Goal: Task Accomplishment & Management: Manage account settings

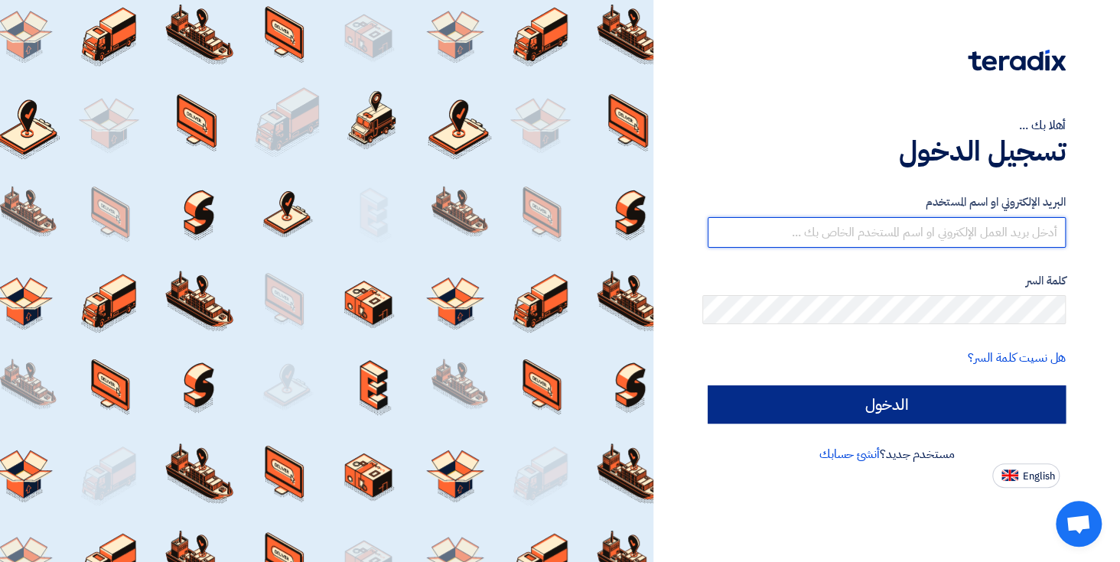
type input "[EMAIL_ADDRESS][DOMAIN_NAME]"
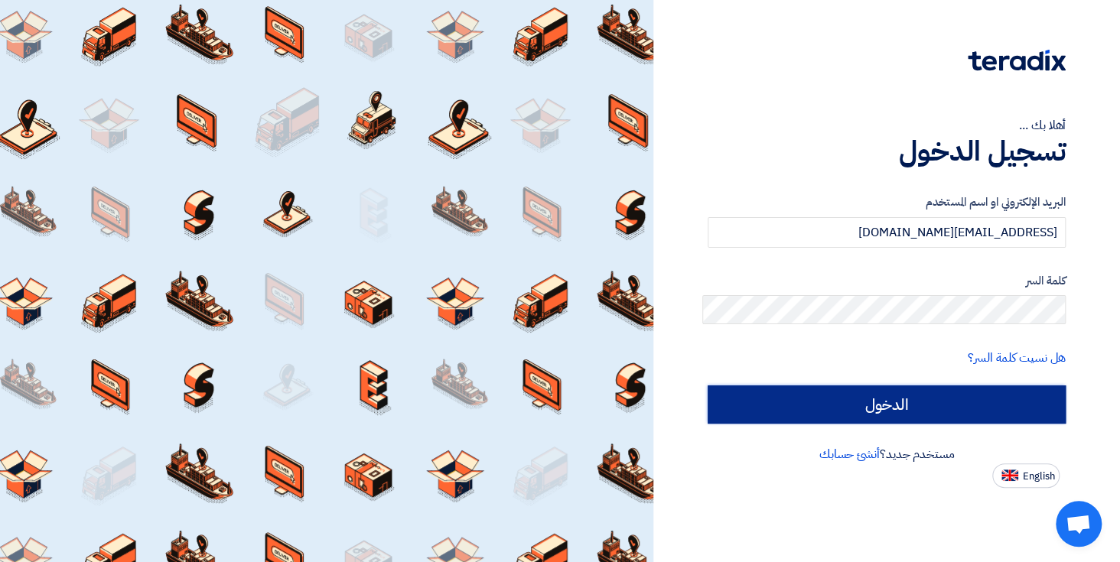
click at [910, 385] on input "الدخول" at bounding box center [886, 404] width 358 height 38
type input "Sign in"
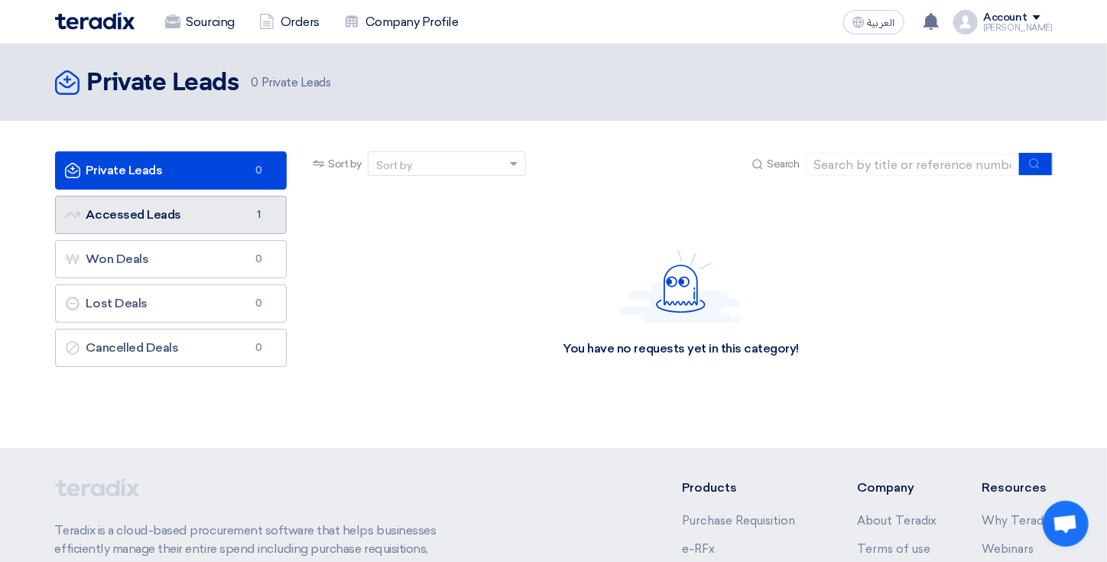
click at [276, 210] on link "Accessed Leads Accessed Leads 1" at bounding box center [171, 215] width 232 height 38
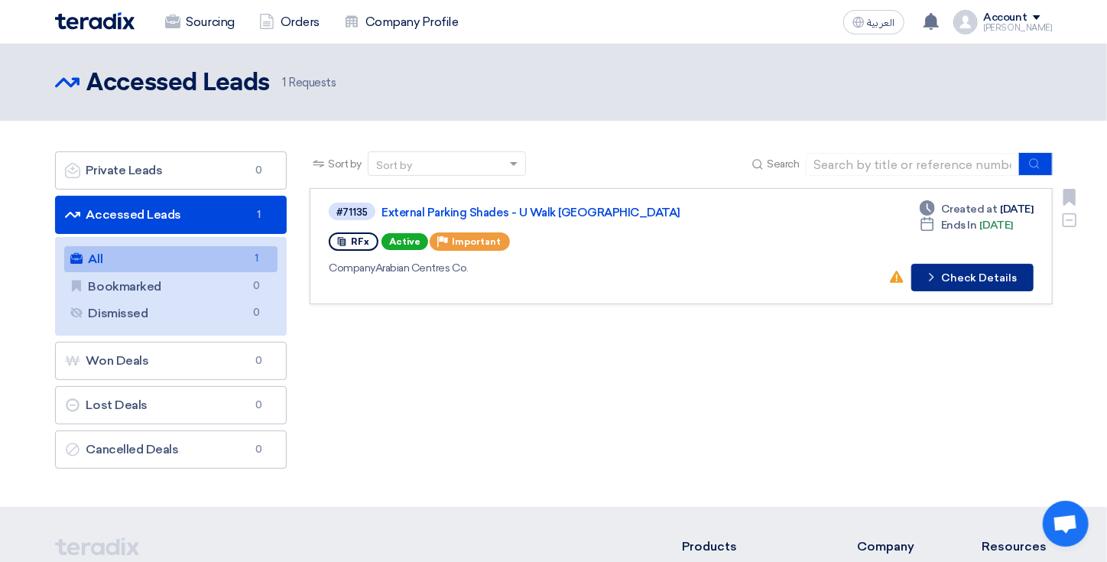
click at [946, 266] on button "Check details Check Details" at bounding box center [973, 278] width 122 height 28
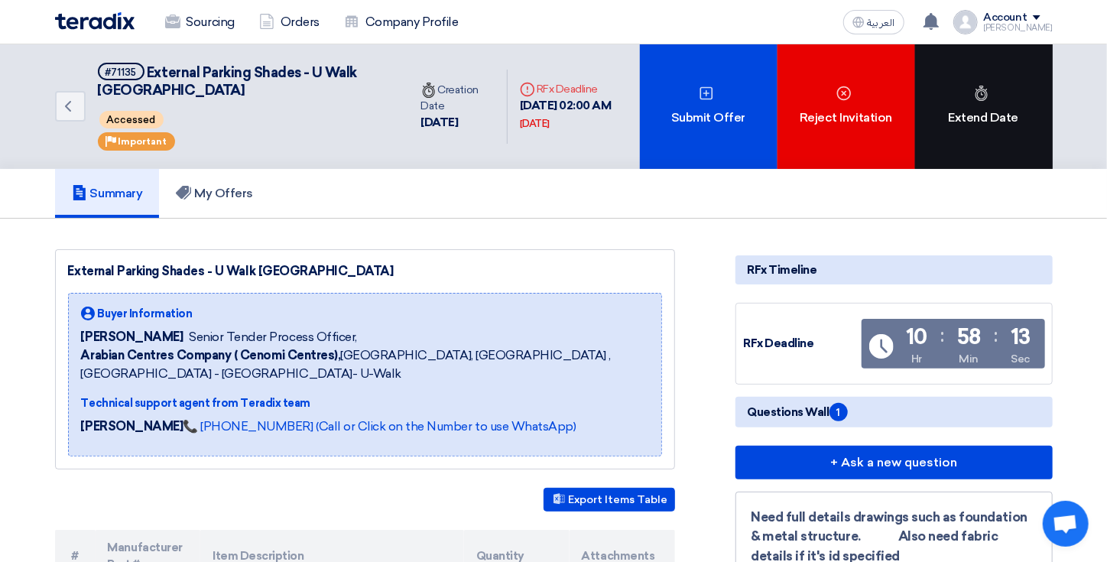
click at [1010, 122] on div "Extend Date" at bounding box center [984, 106] width 138 height 125
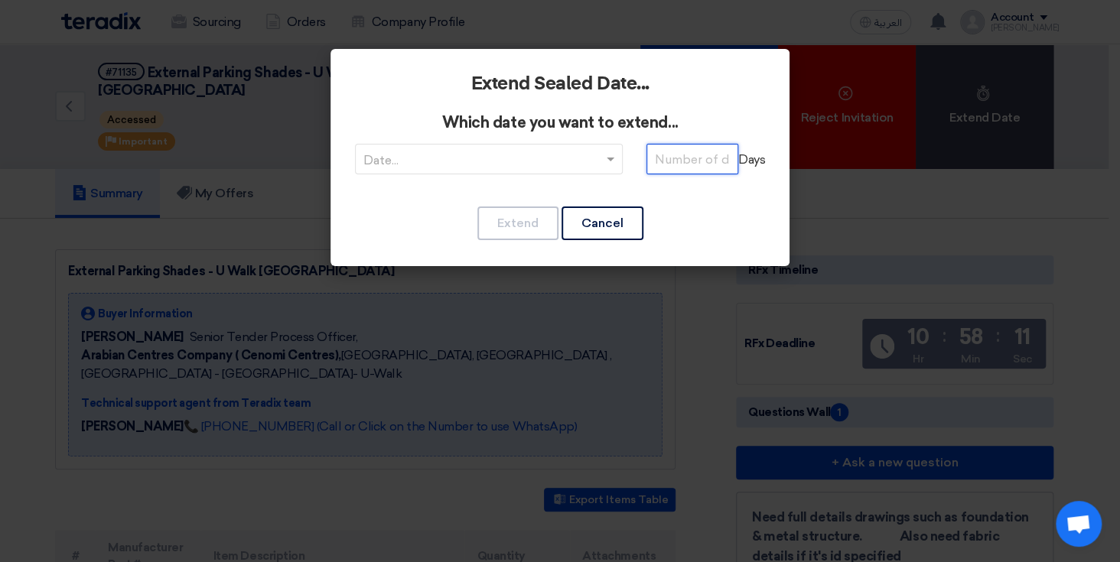
click at [723, 157] on input "number" at bounding box center [692, 159] width 92 height 31
type input "1"
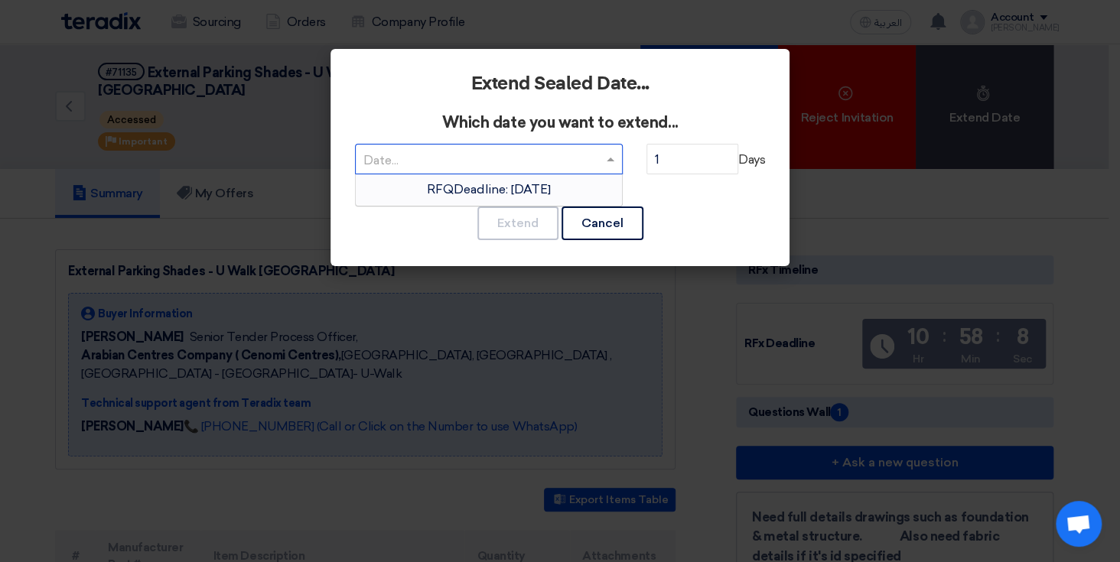
click at [582, 148] on input "text" at bounding box center [481, 160] width 236 height 25
click at [551, 182] on span "RFQDeadline: [DATE]" at bounding box center [489, 189] width 124 height 15
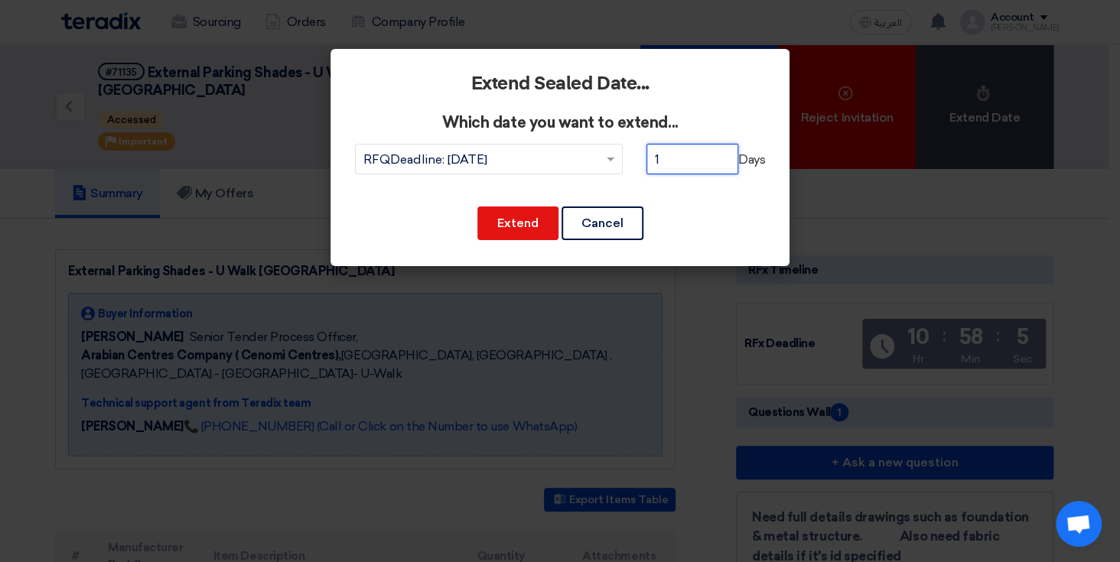
click at [697, 148] on input "1" at bounding box center [692, 159] width 92 height 31
type input "2"
drag, startPoint x: 759, startPoint y: 339, endPoint x: 658, endPoint y: 336, distance: 101.8
click at [658, 336] on modal-container "Extend Sealed Date... Which date you want to extend... Date... × RFQDeadline: […" at bounding box center [560, 281] width 1120 height 562
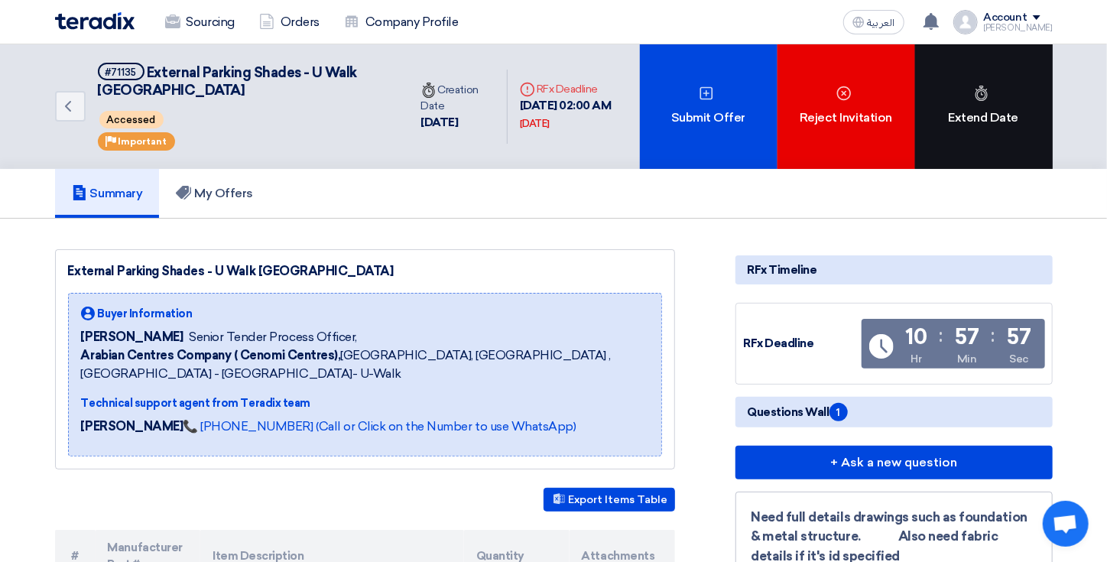
click at [965, 123] on div "Extend Date" at bounding box center [984, 106] width 138 height 125
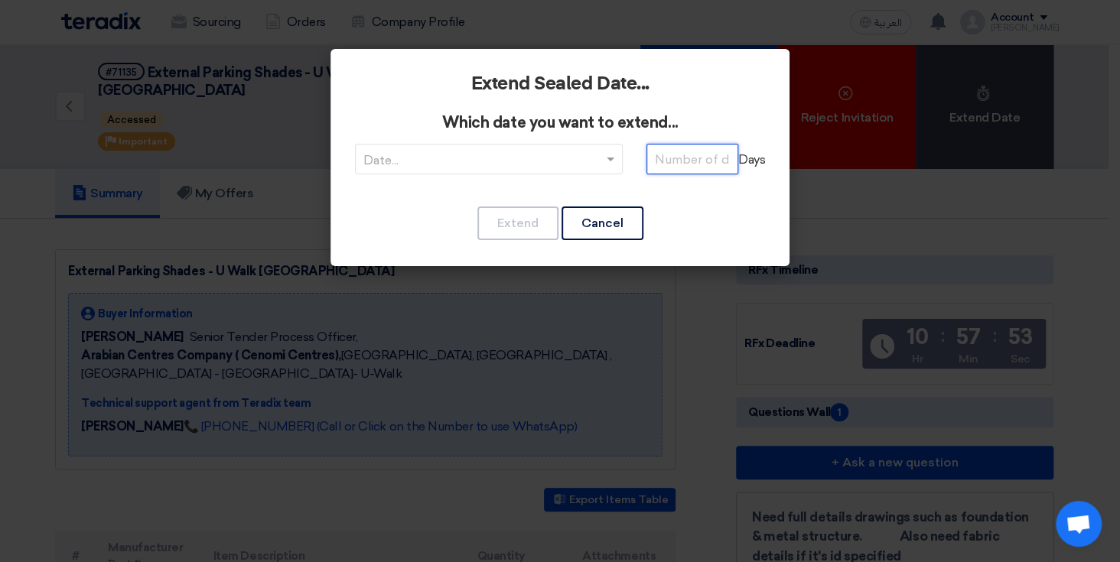
click at [681, 150] on input "number" at bounding box center [692, 159] width 92 height 31
type input "1"
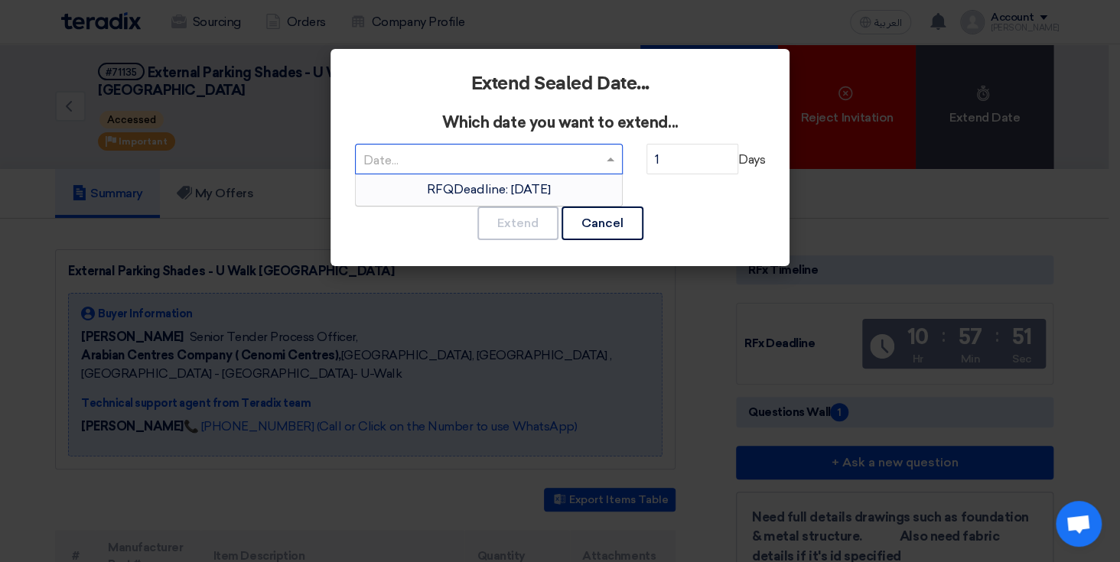
click at [594, 150] on div at bounding box center [489, 159] width 266 height 25
click at [551, 183] on span "RFQDeadline: [DATE]" at bounding box center [489, 189] width 124 height 15
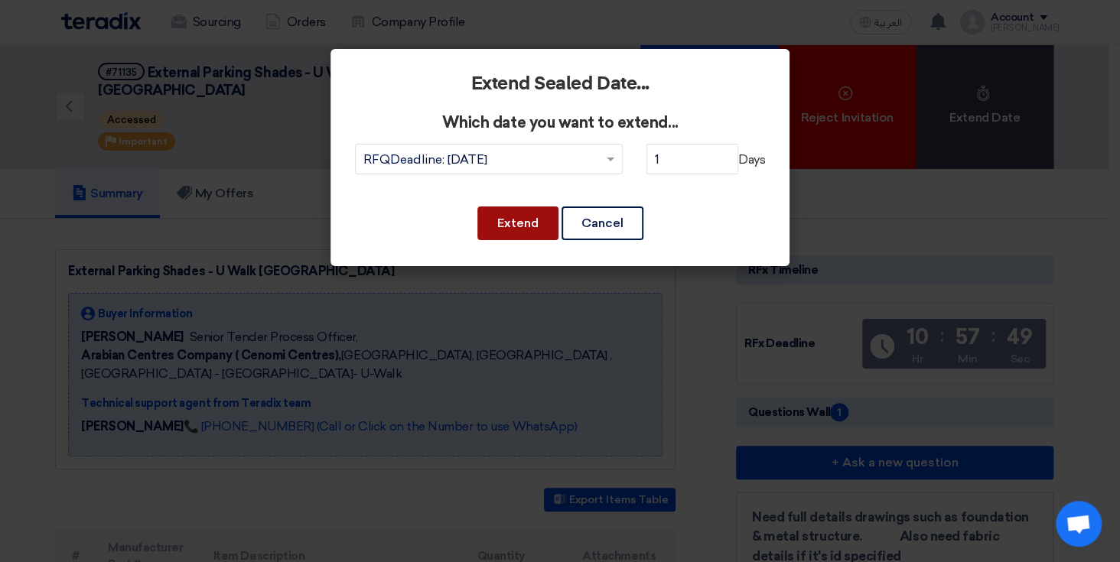
click at [521, 214] on button "Extend" at bounding box center [517, 223] width 81 height 34
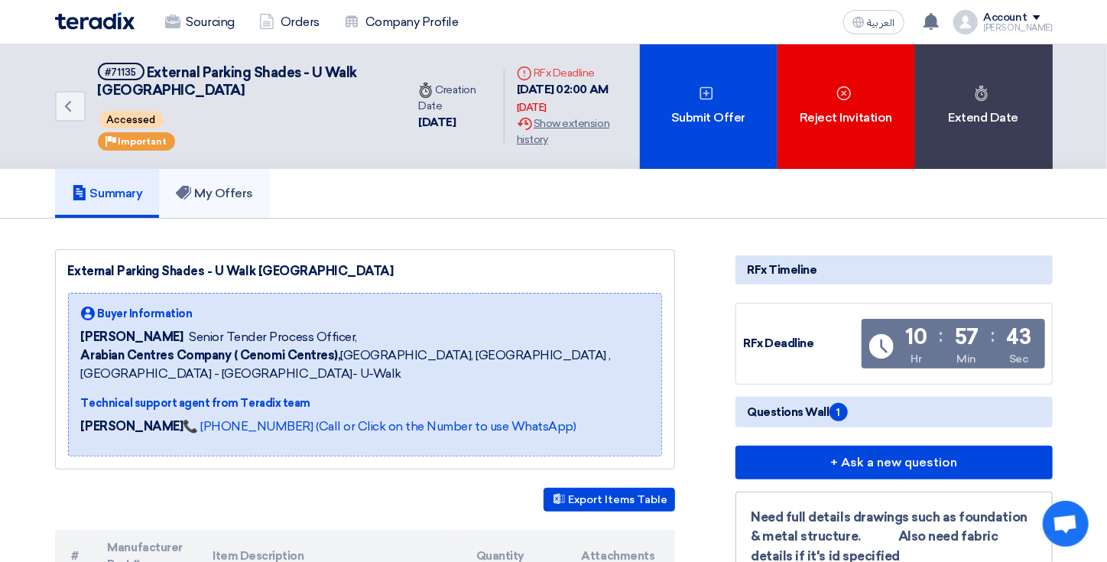
click at [248, 186] on h5 "My Offers" at bounding box center [214, 193] width 77 height 15
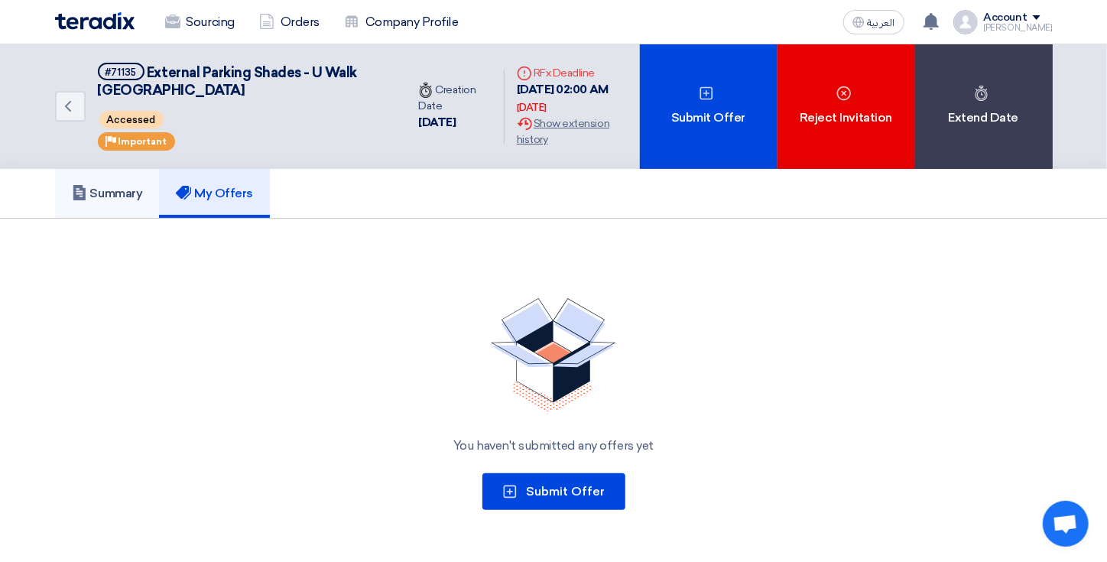
click at [160, 183] on link "Summary" at bounding box center [107, 193] width 105 height 49
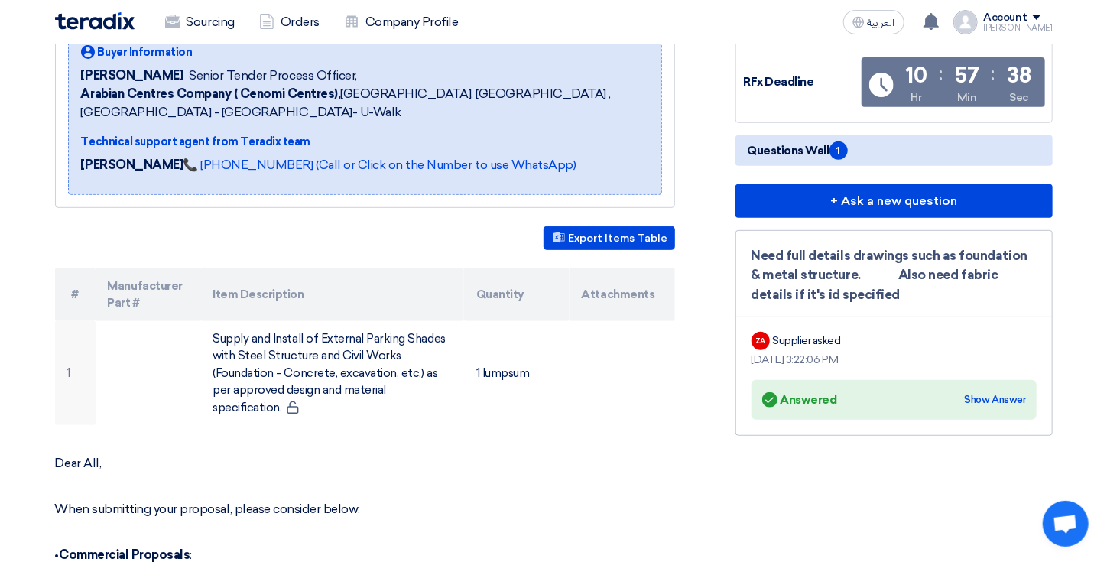
scroll to position [262, 0]
click at [985, 392] on div "Show Answer" at bounding box center [995, 399] width 61 height 15
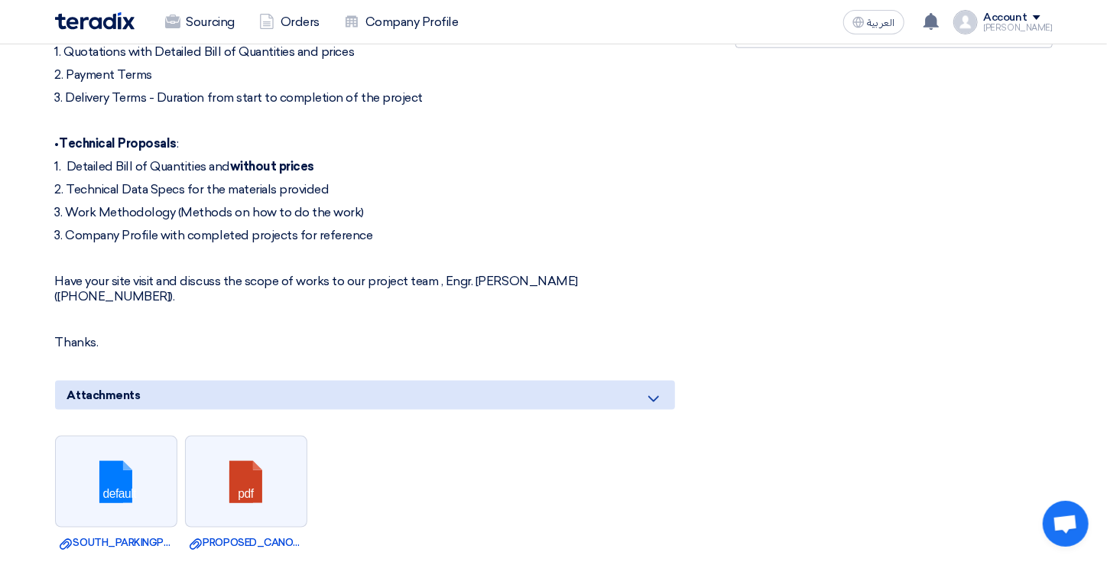
scroll to position [789, 0]
click at [142, 534] on link "Download file SOUTH_PARKINGPROPOSED_CANOPY_DETAILS.dwg" at bounding box center [116, 541] width 113 height 15
